Goal: Task Accomplishment & Management: Use online tool/utility

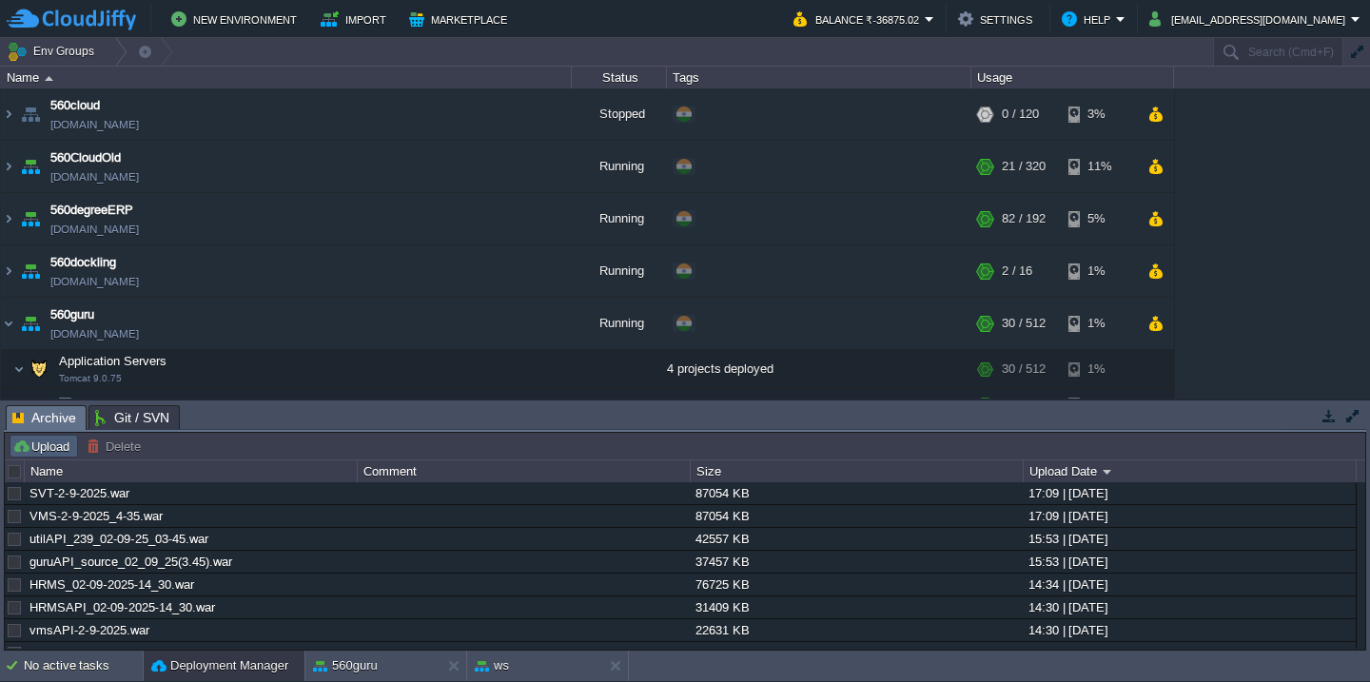
click at [34, 447] on button "Upload" at bounding box center [43, 446] width 63 height 17
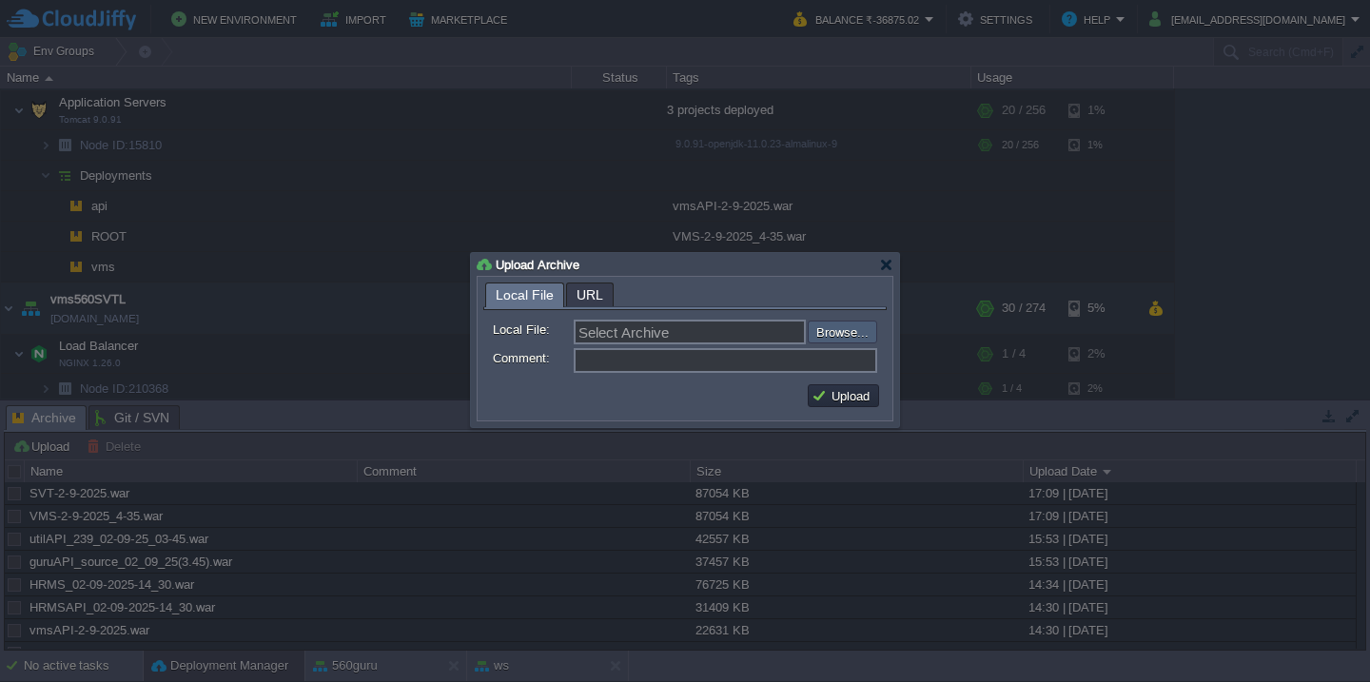
click at [856, 337] on input "file" at bounding box center [757, 332] width 241 height 23
type input "C:\fakepath\ideal_[DATE].war"
type input "ideal_[DATE].war"
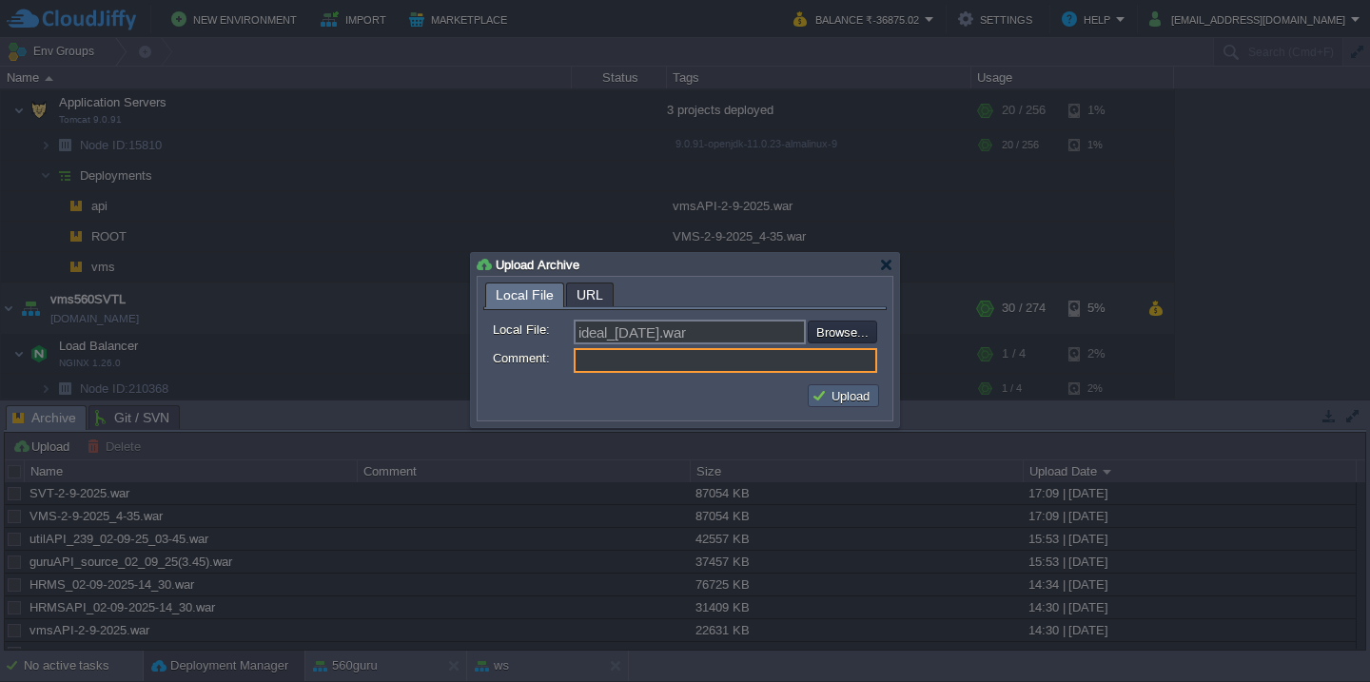
click at [850, 401] on button "Upload" at bounding box center [844, 395] width 64 height 17
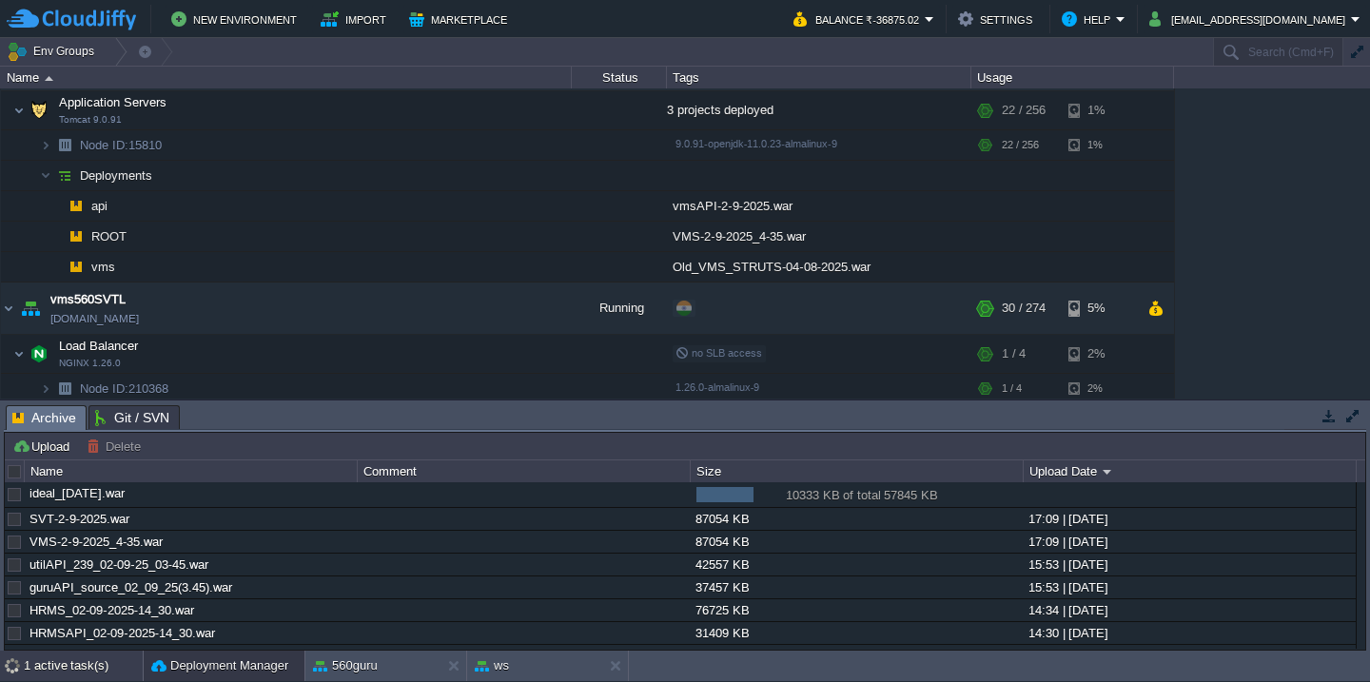
click at [80, 668] on div "1 active task(s)" at bounding box center [83, 666] width 119 height 30
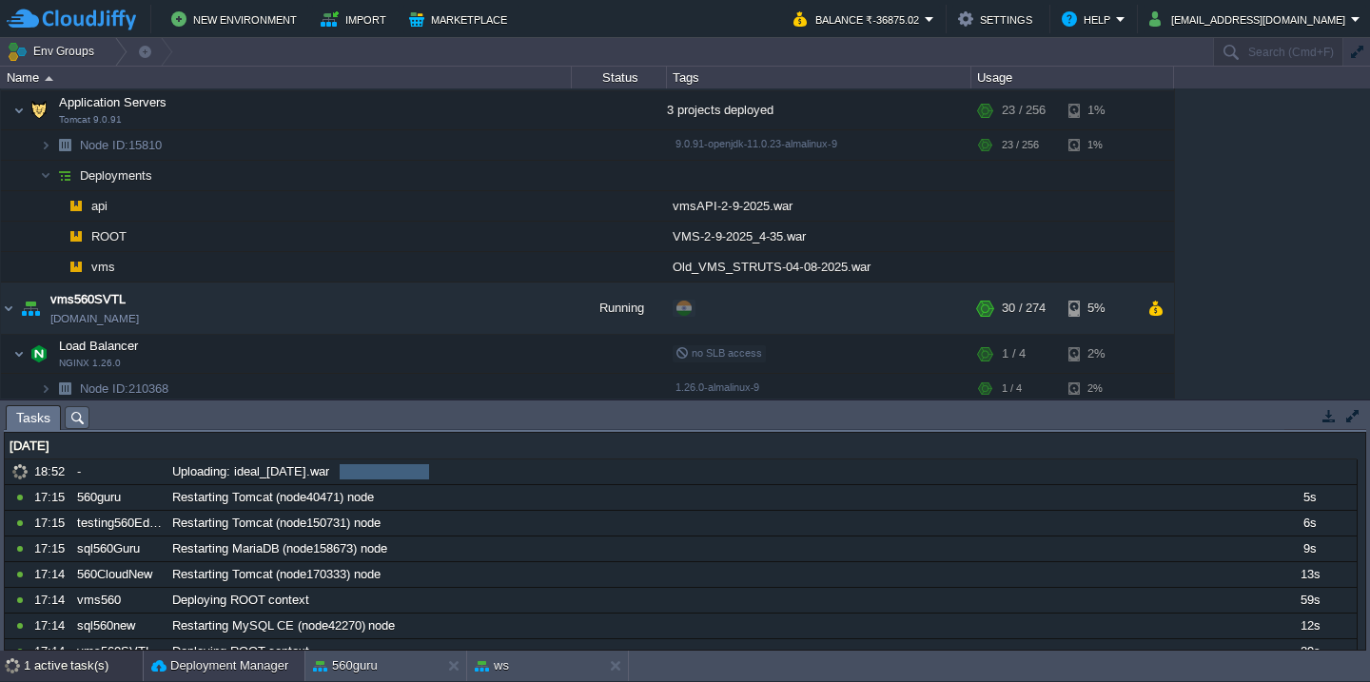
click at [175, 676] on div "Deployment Manager" at bounding box center [224, 666] width 161 height 30
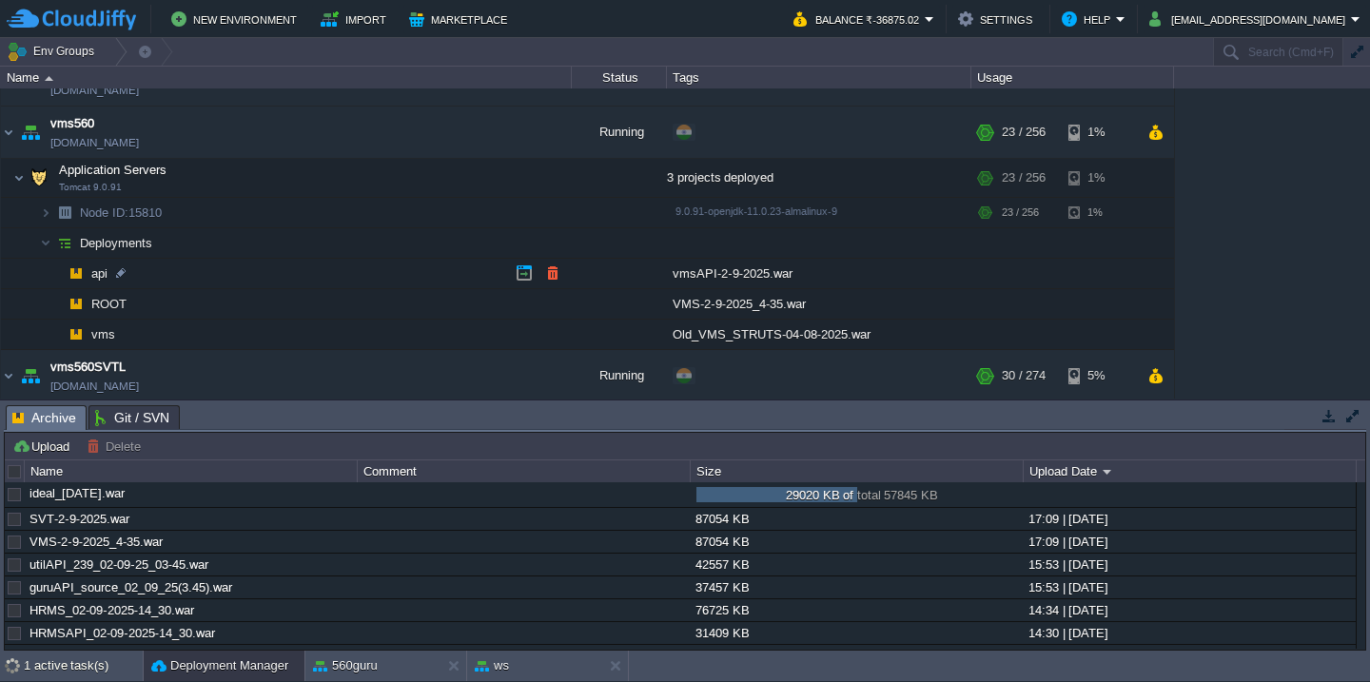
scroll to position [1545, 0]
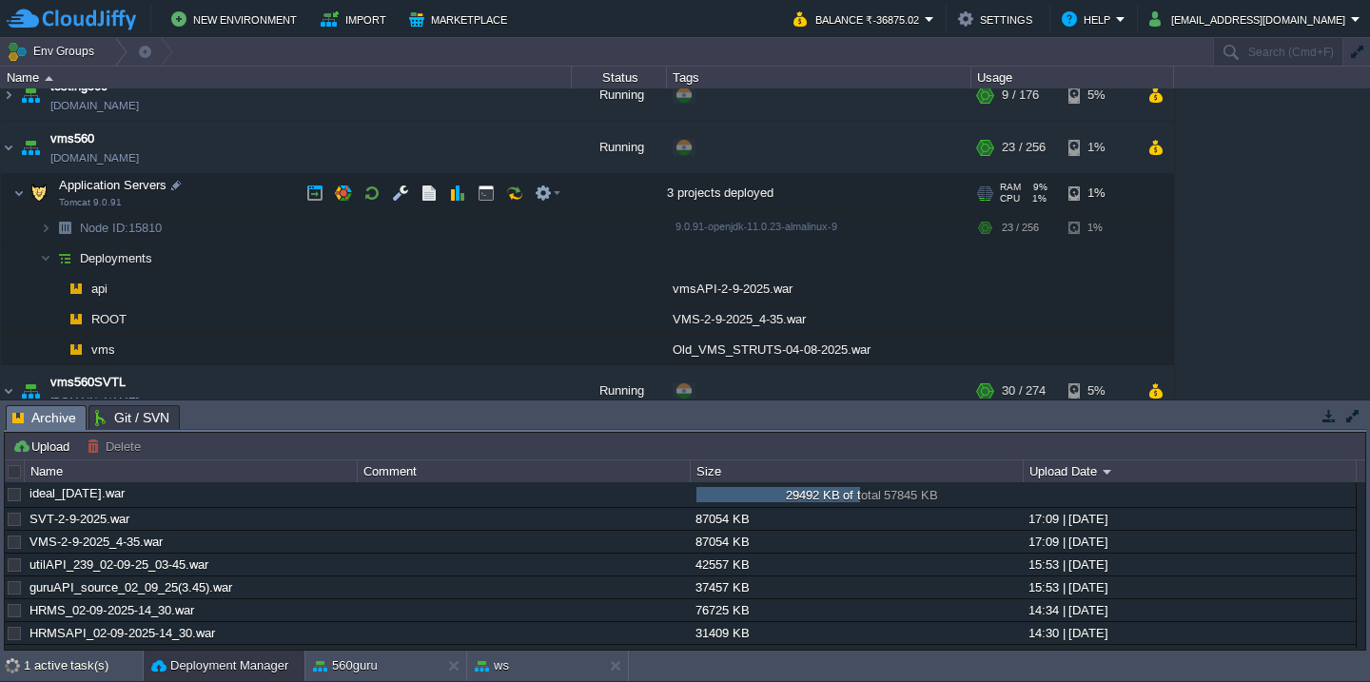
click at [240, 189] on td "Application Servers Tomcat 9.0.91" at bounding box center [286, 193] width 571 height 39
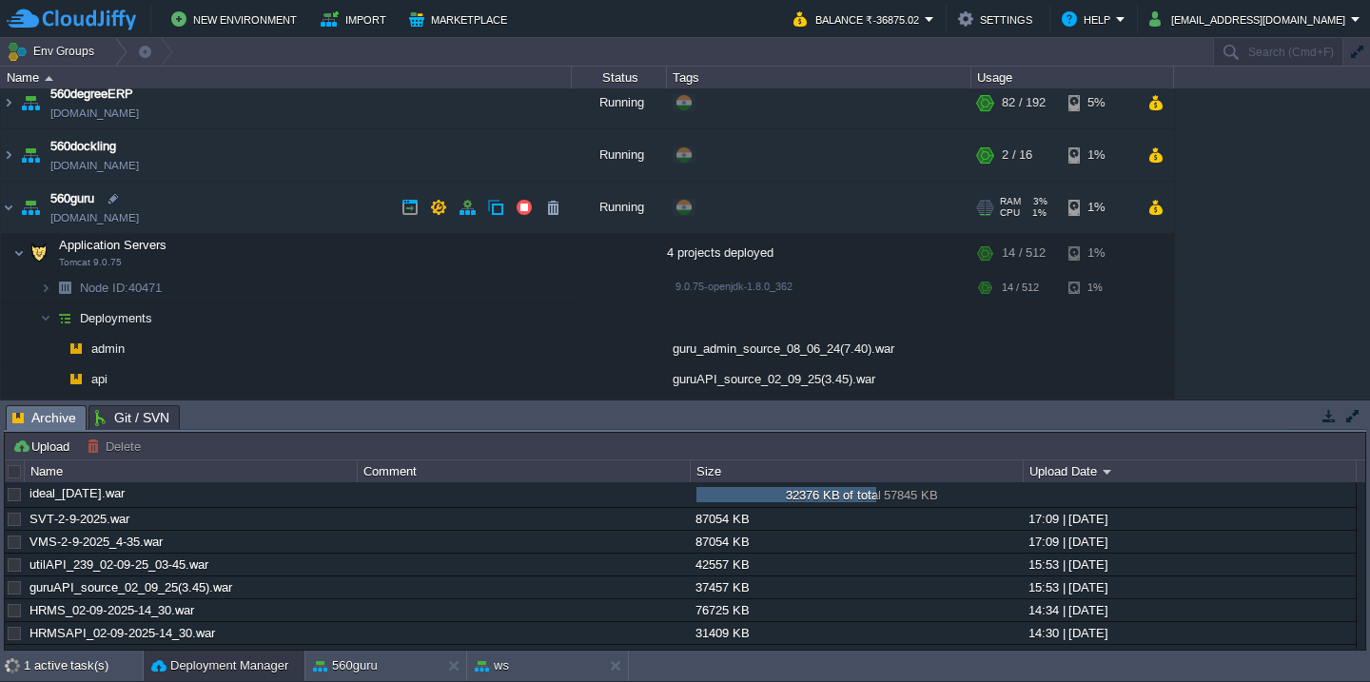
scroll to position [114, 0]
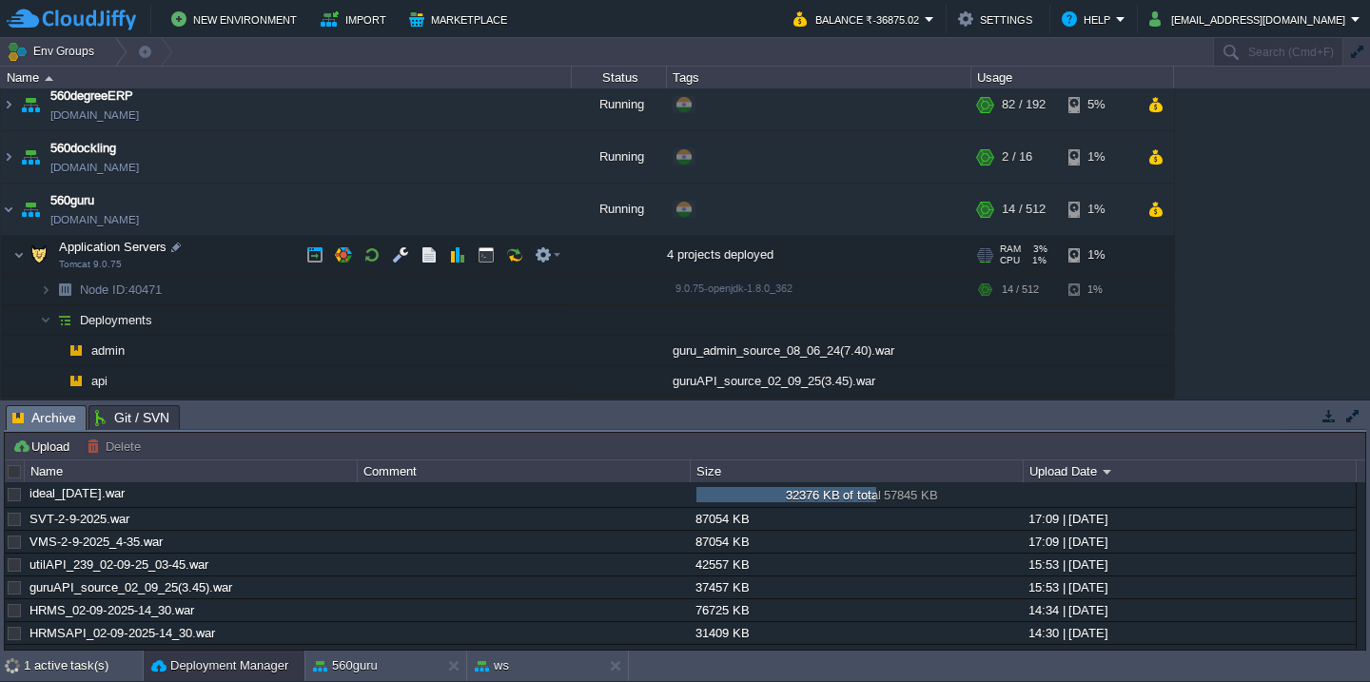
click at [237, 247] on td "Application Servers Tomcat 9.0.75" at bounding box center [286, 255] width 571 height 39
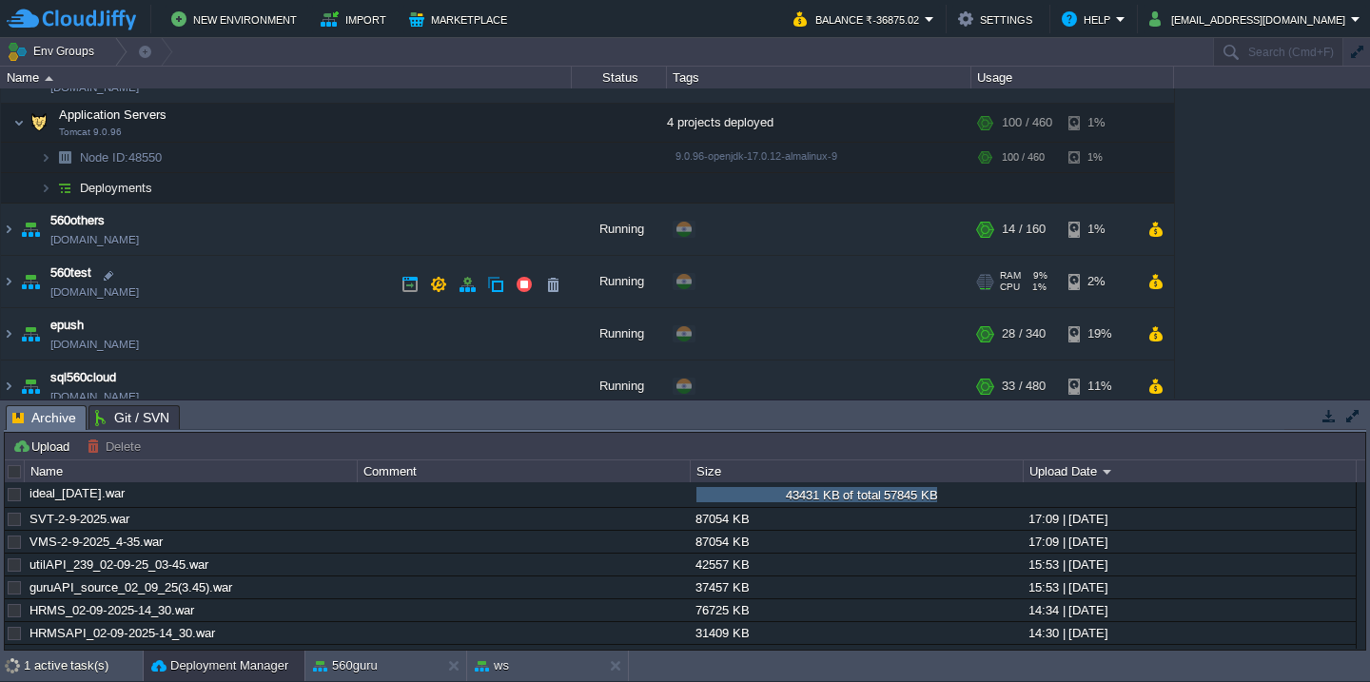
scroll to position [464, 0]
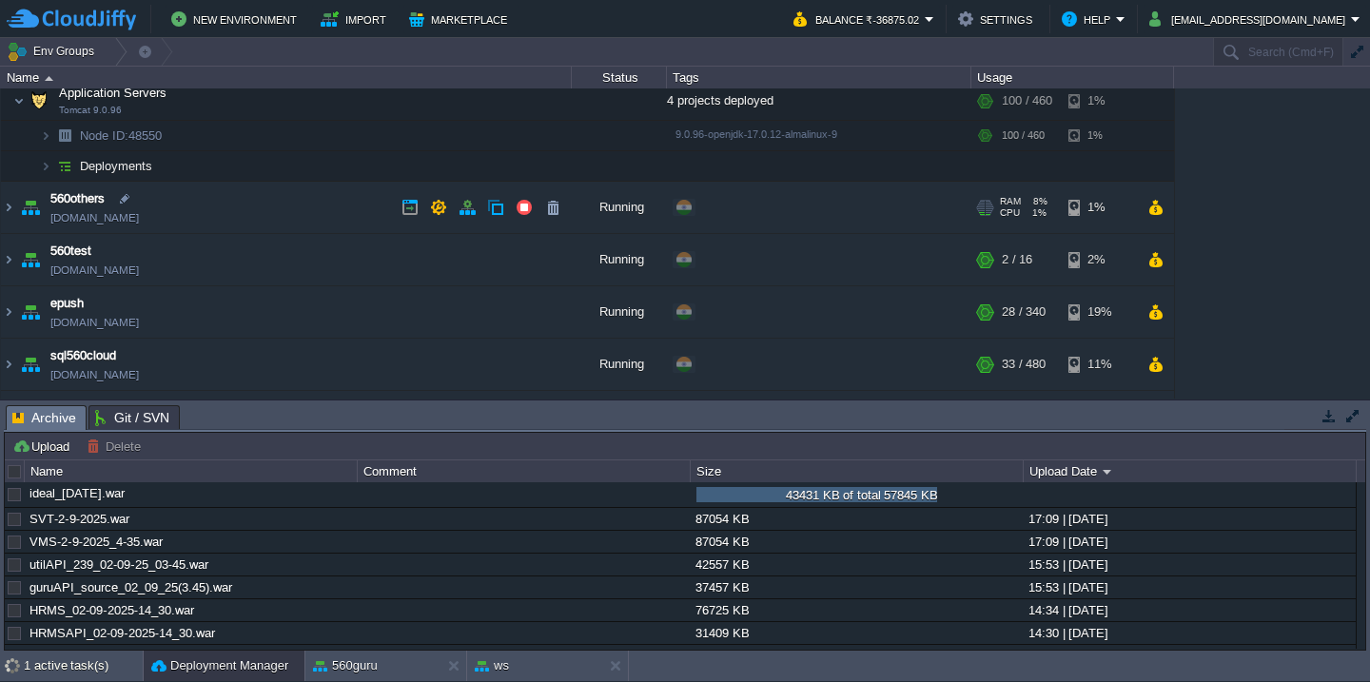
click at [254, 197] on td "560others [DOMAIN_NAME]" at bounding box center [286, 208] width 571 height 52
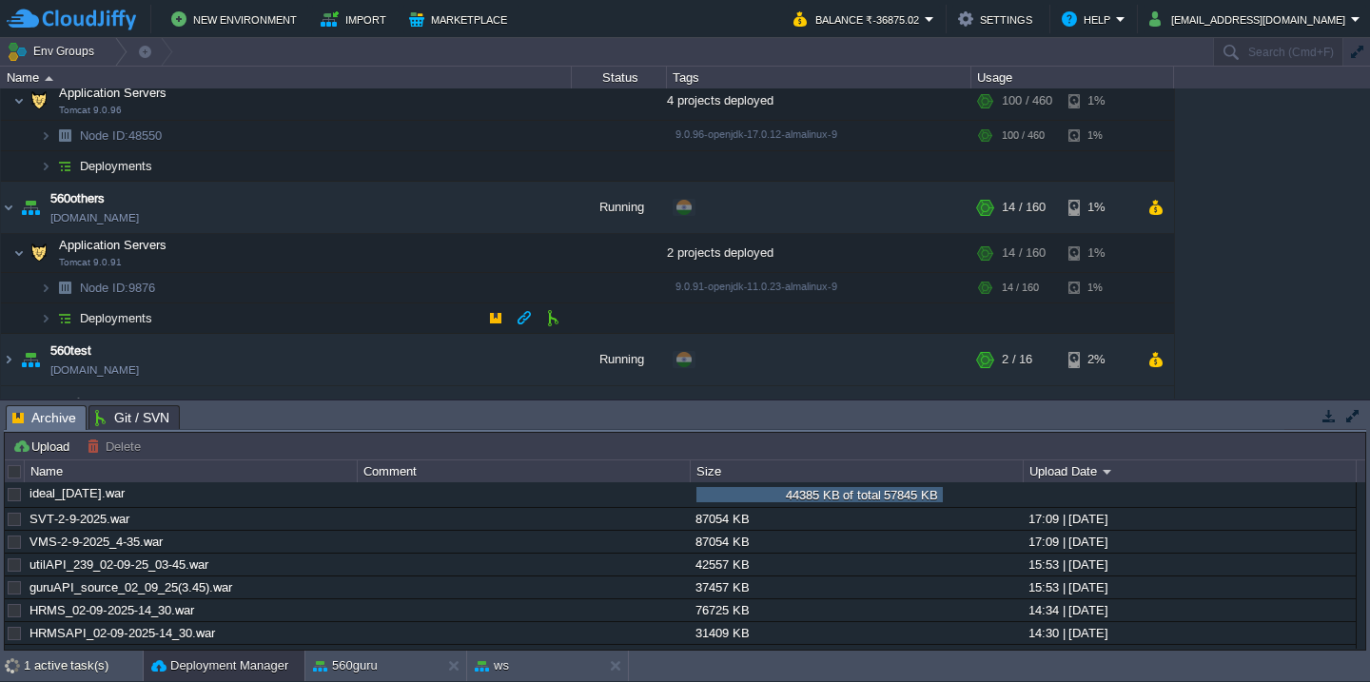
click at [242, 322] on td "Deployments" at bounding box center [286, 319] width 571 height 30
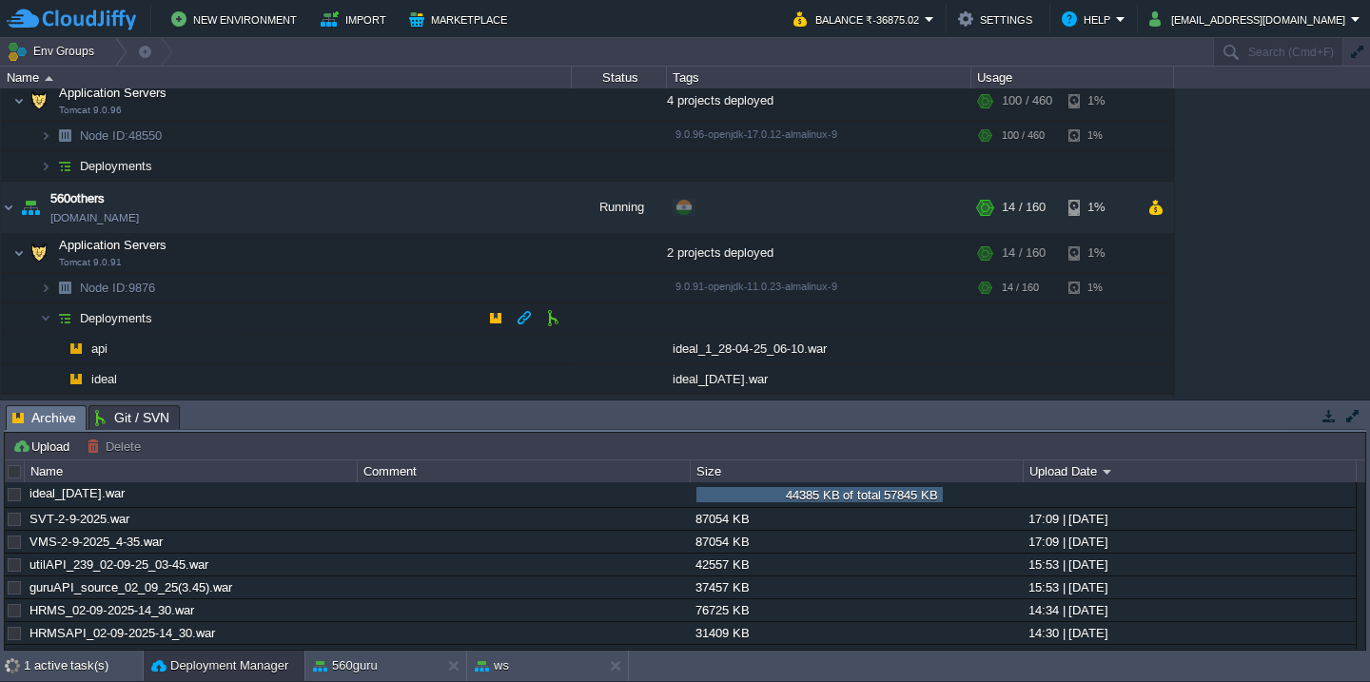
scroll to position [538, 0]
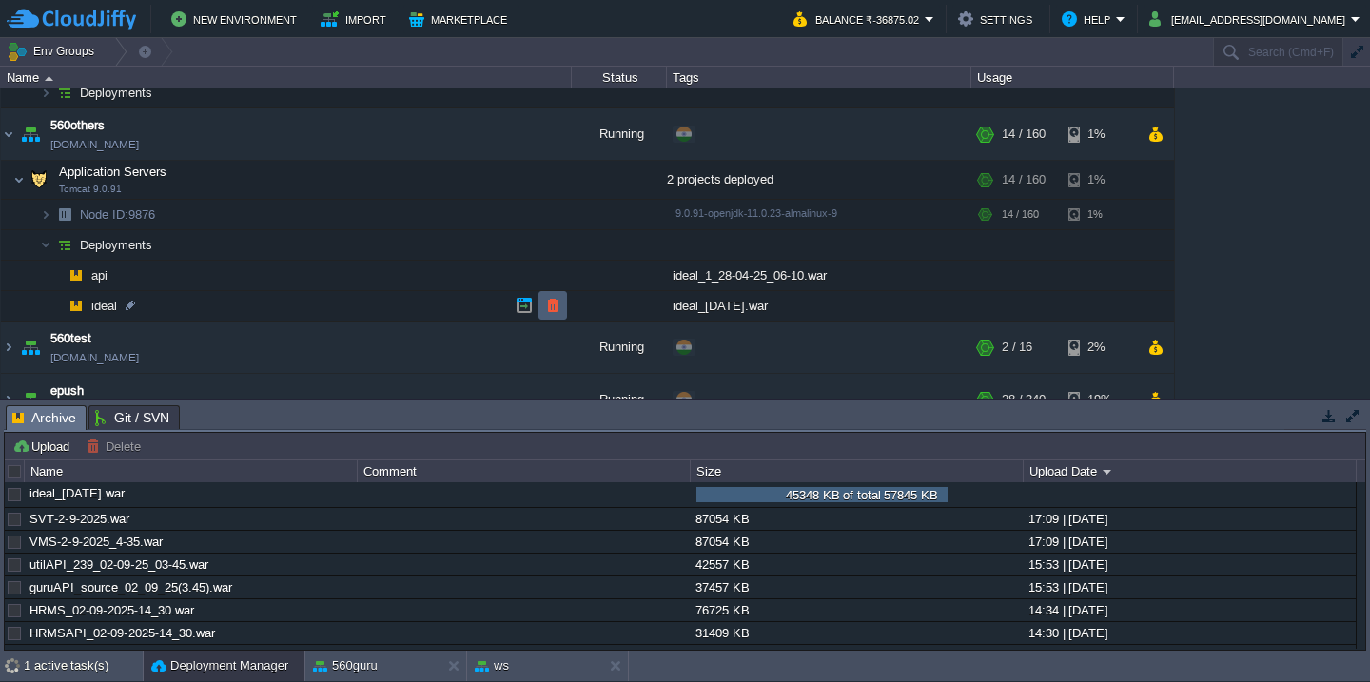
click at [559, 311] on button "button" at bounding box center [552, 305] width 17 height 17
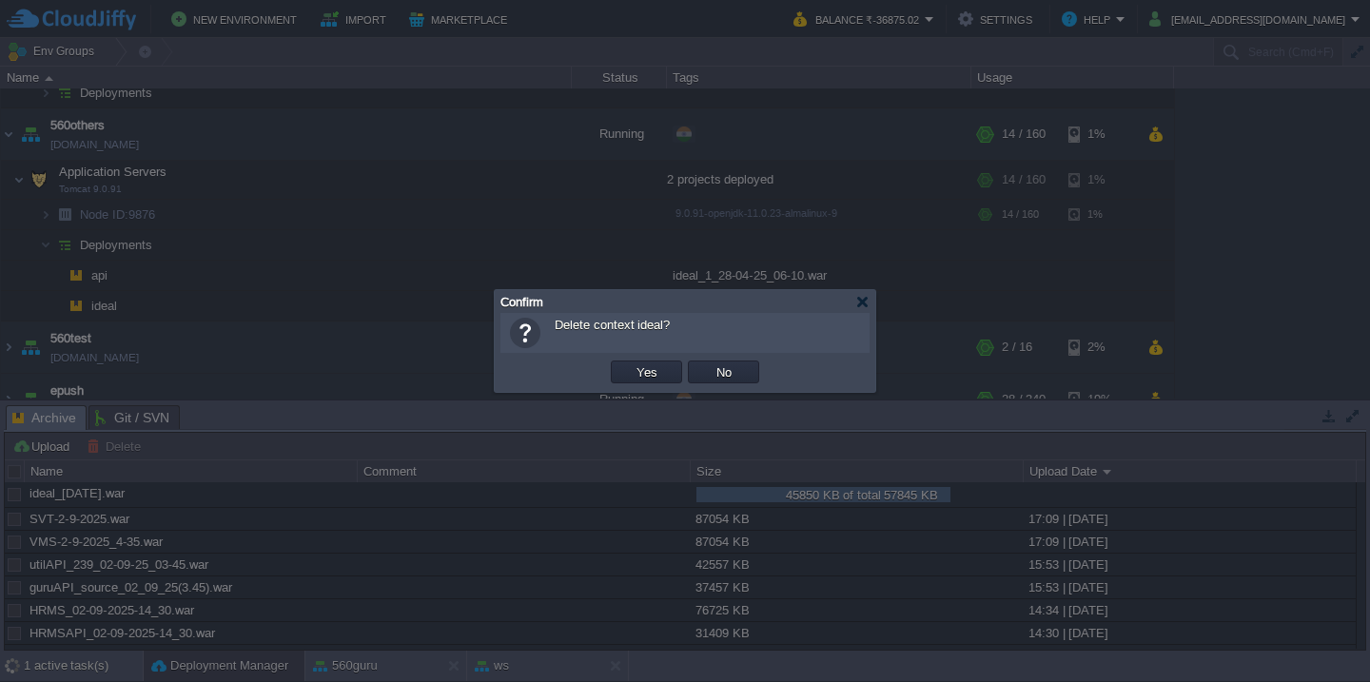
click at [631, 364] on button "Yes" at bounding box center [647, 372] width 32 height 17
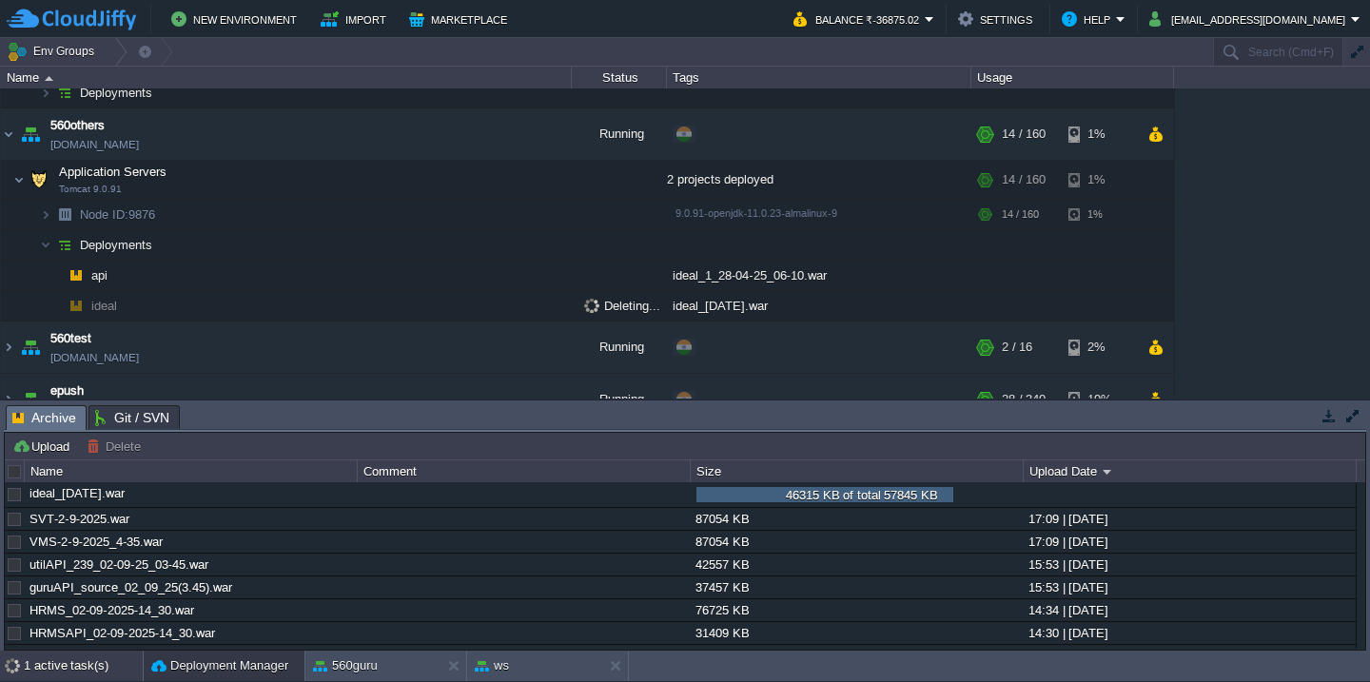
click at [63, 666] on div "1 active task(s)" at bounding box center [83, 666] width 119 height 30
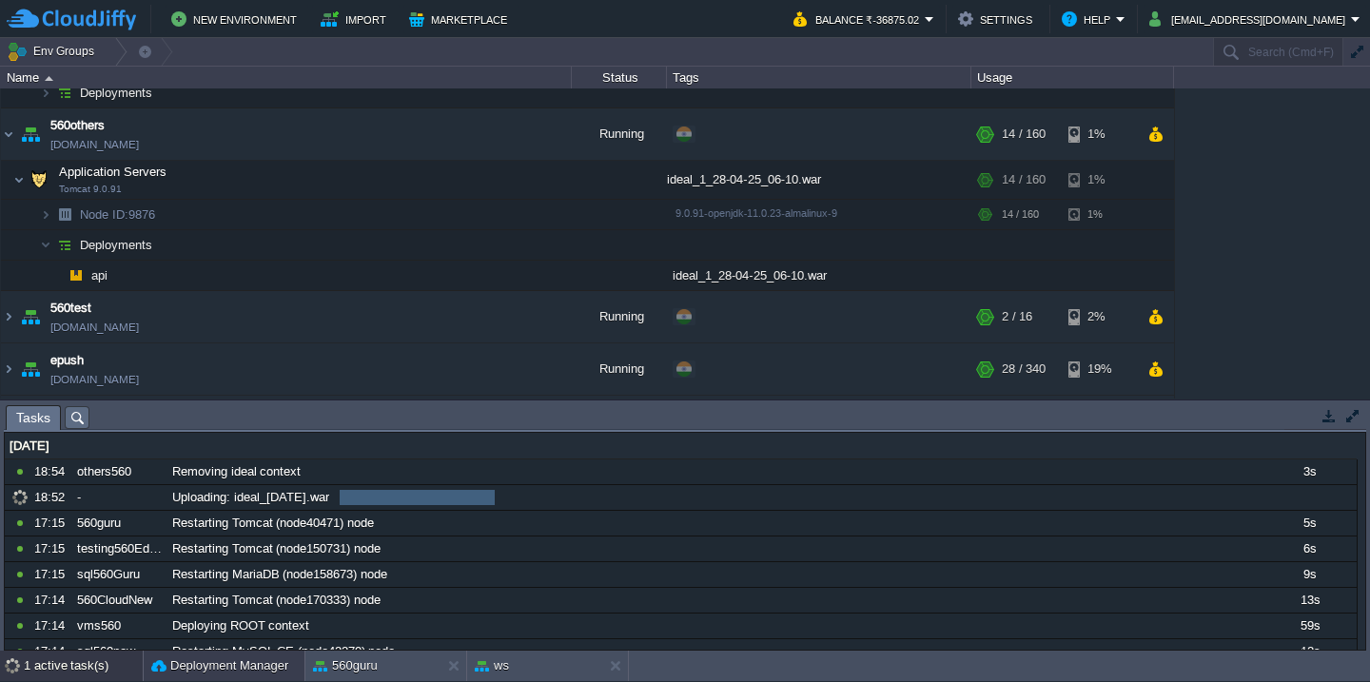
click at [246, 660] on button "Deployment Manager" at bounding box center [219, 666] width 137 height 19
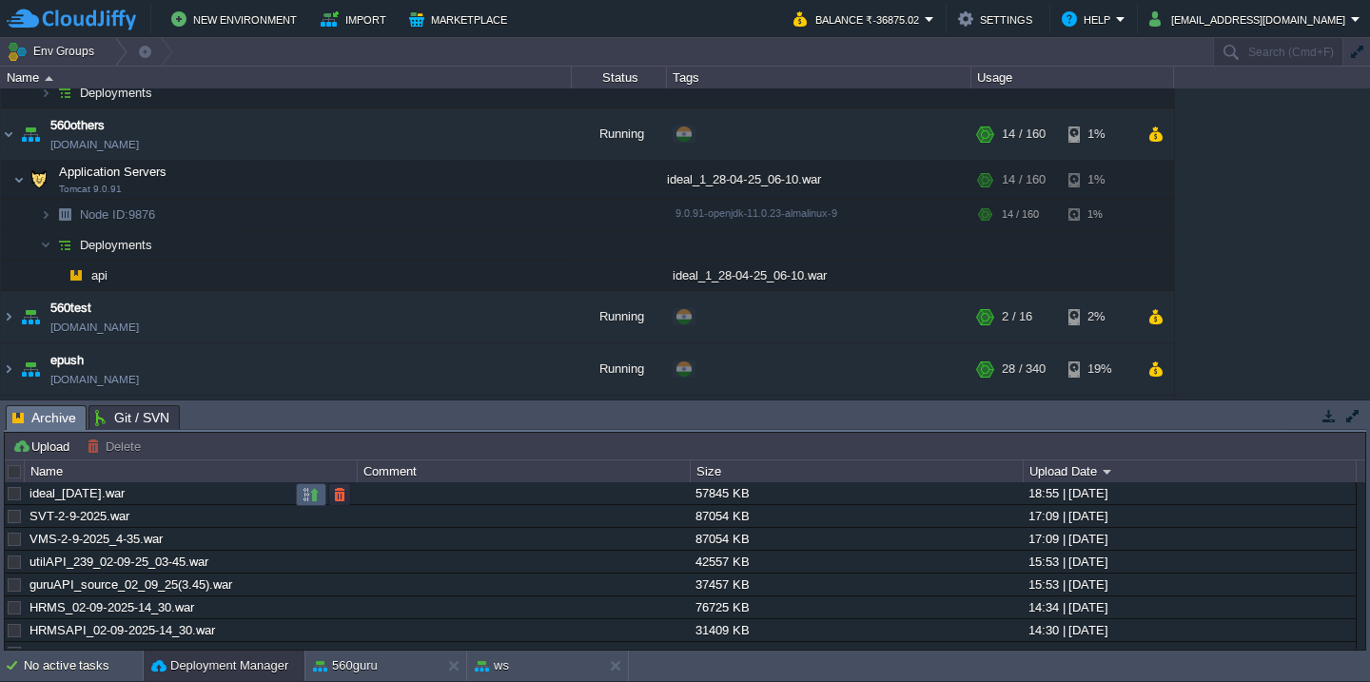
click at [312, 497] on button "button" at bounding box center [311, 494] width 17 height 17
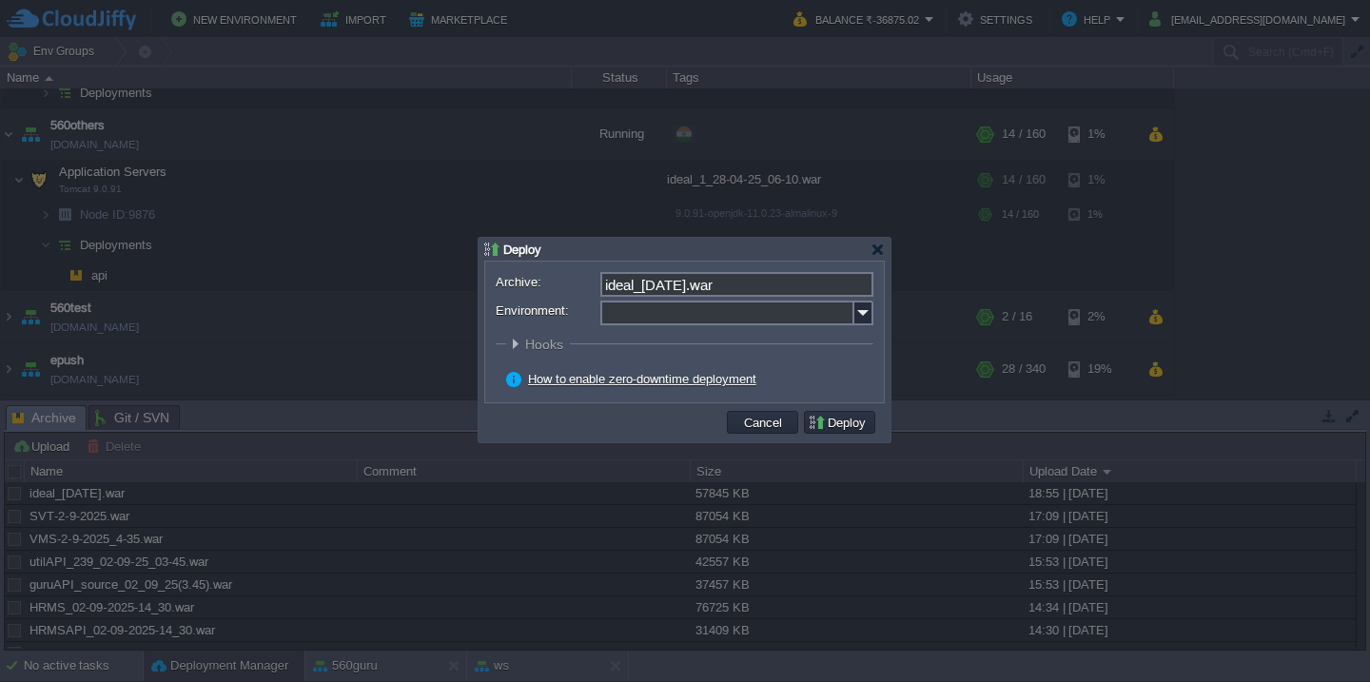
click at [707, 311] on input "Environment:" at bounding box center [728, 313] width 254 height 25
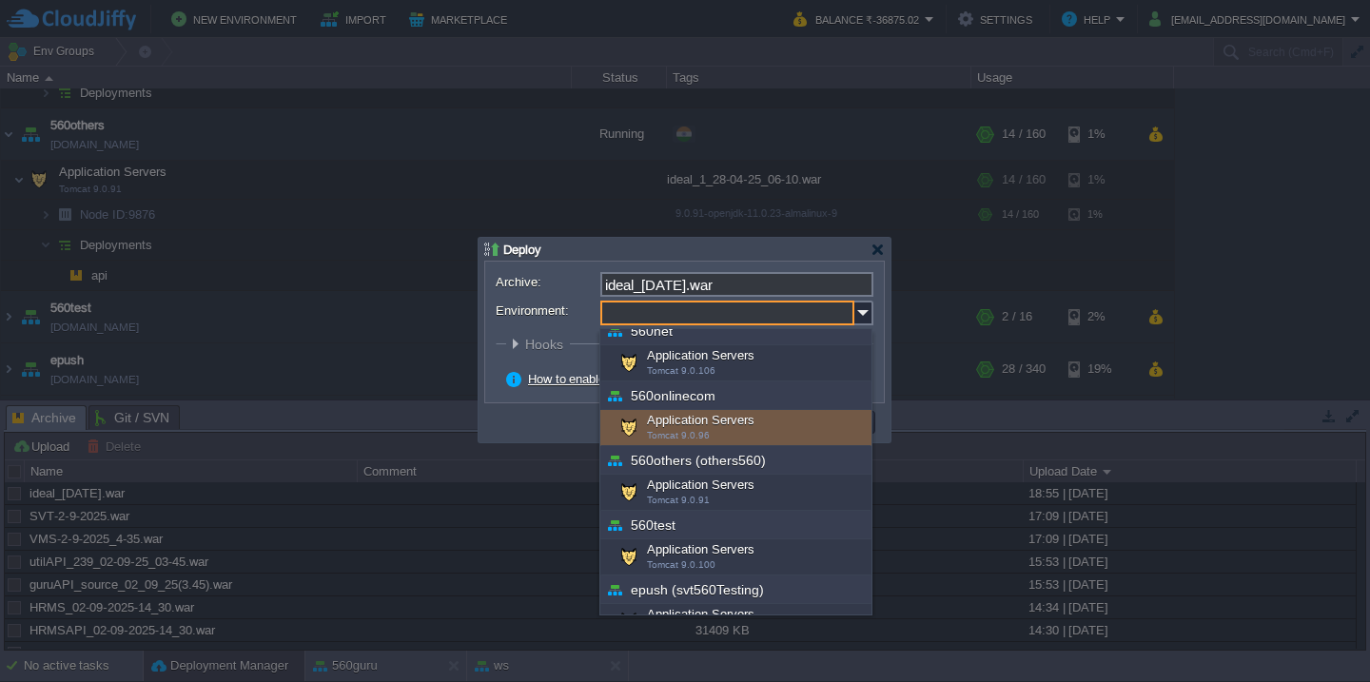
scroll to position [337, 0]
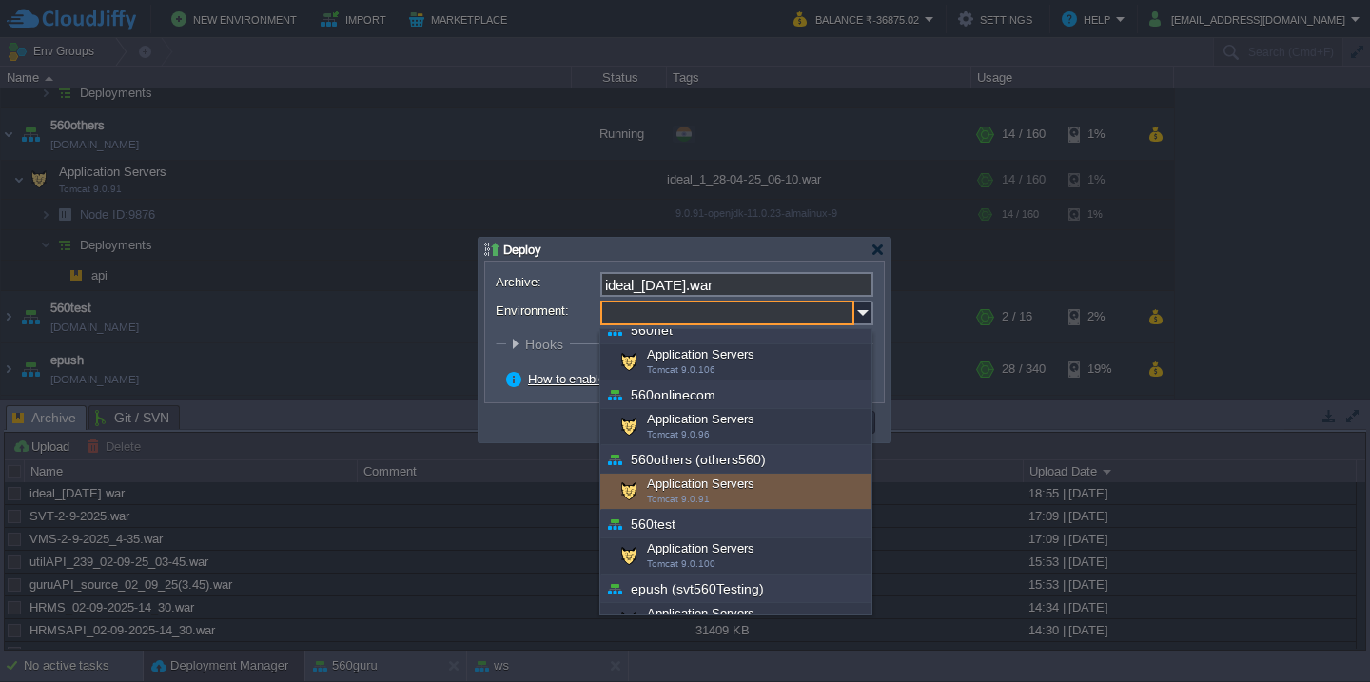
click at [709, 500] on div "Application Servers Tomcat 9.0.91" at bounding box center [736, 492] width 271 height 36
type input "Application Servers (560others (others560))"
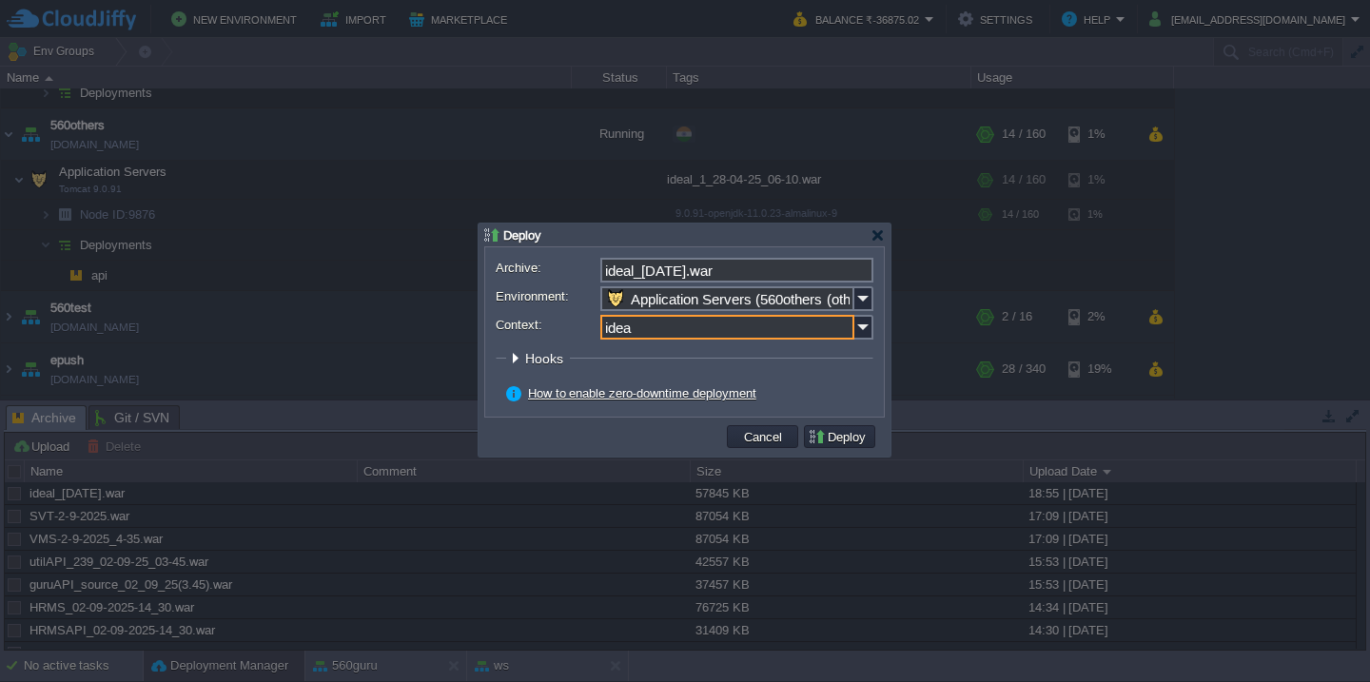
type input "ideal"
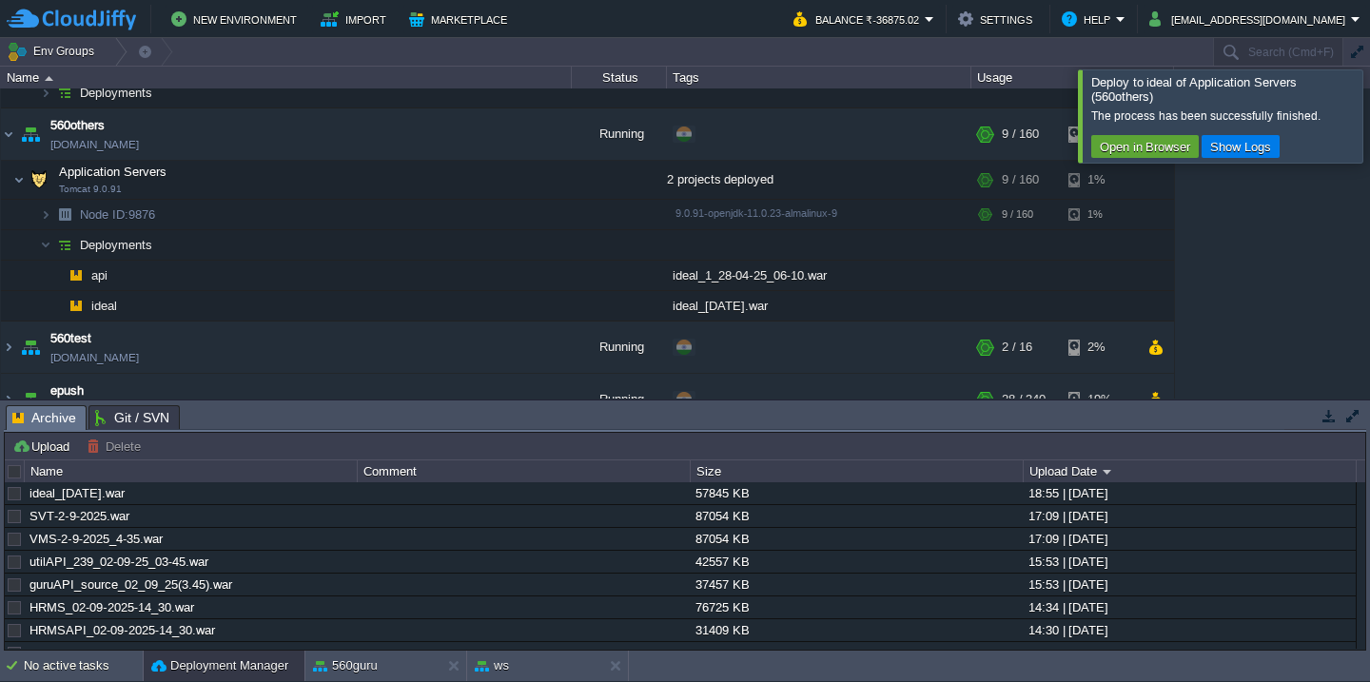
click at [1369, 102] on div at bounding box center [1393, 115] width 0 height 92
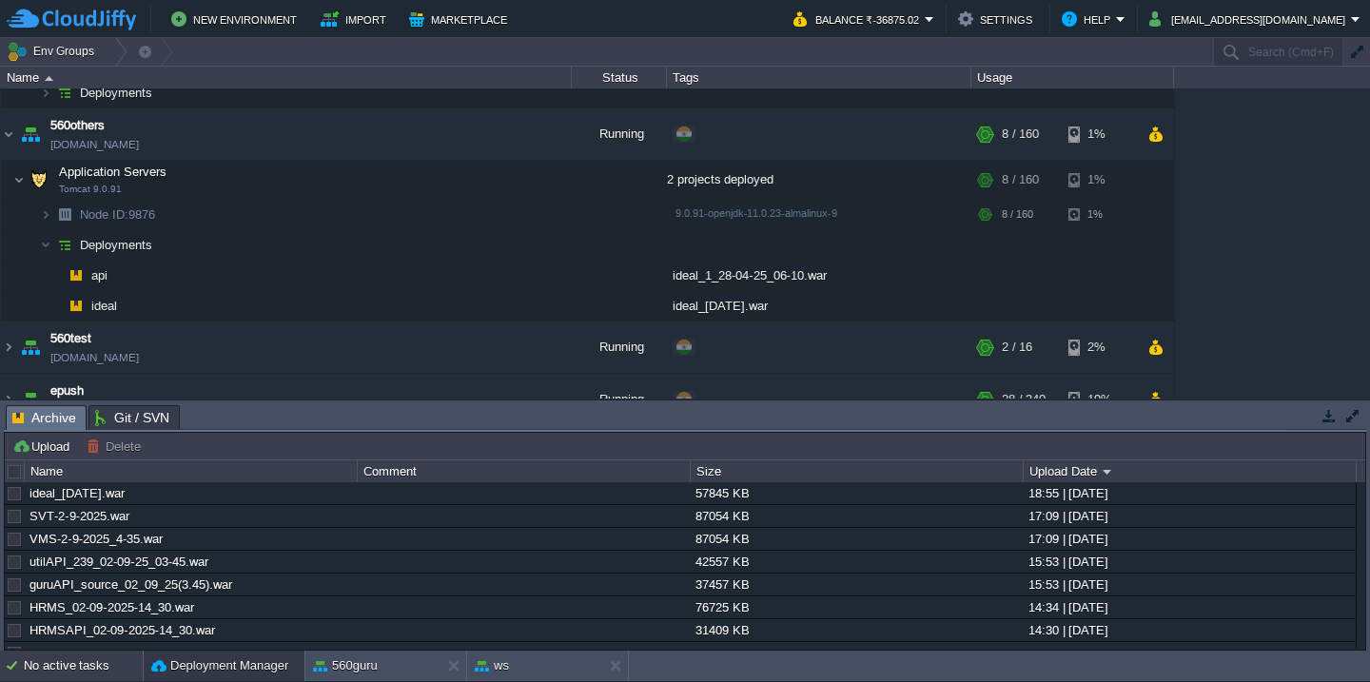
click at [91, 676] on div "No active tasks" at bounding box center [83, 666] width 119 height 30
